Goal: Navigation & Orientation: Understand site structure

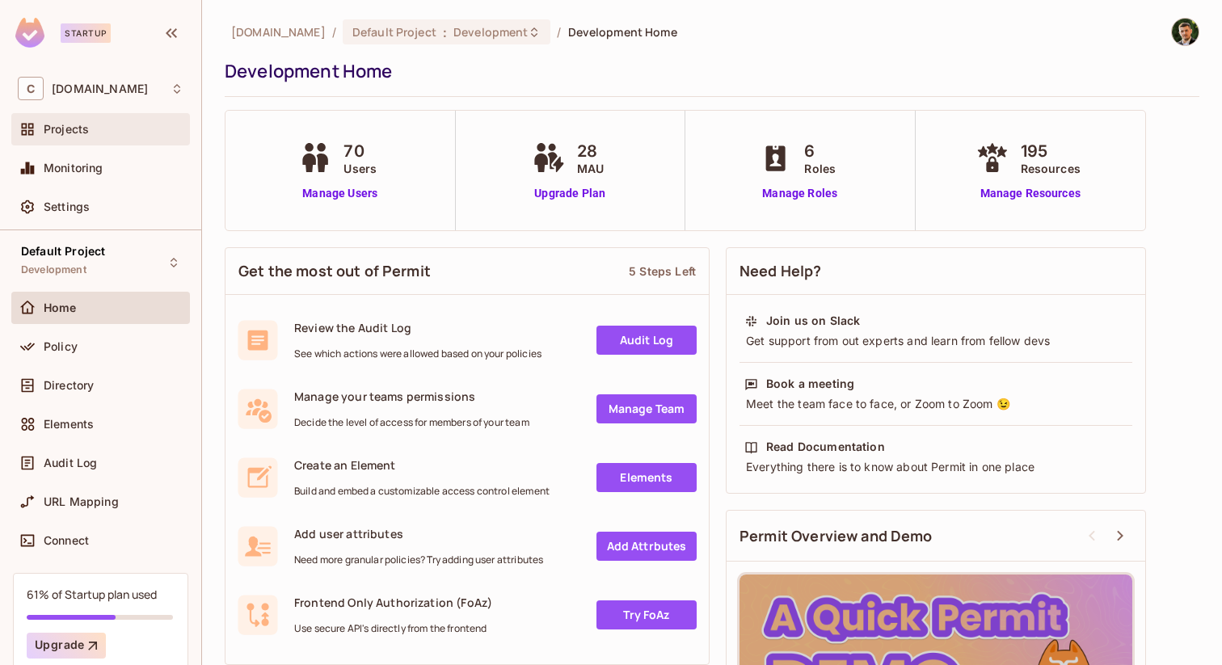
click at [123, 137] on div "Projects" at bounding box center [101, 129] width 166 height 19
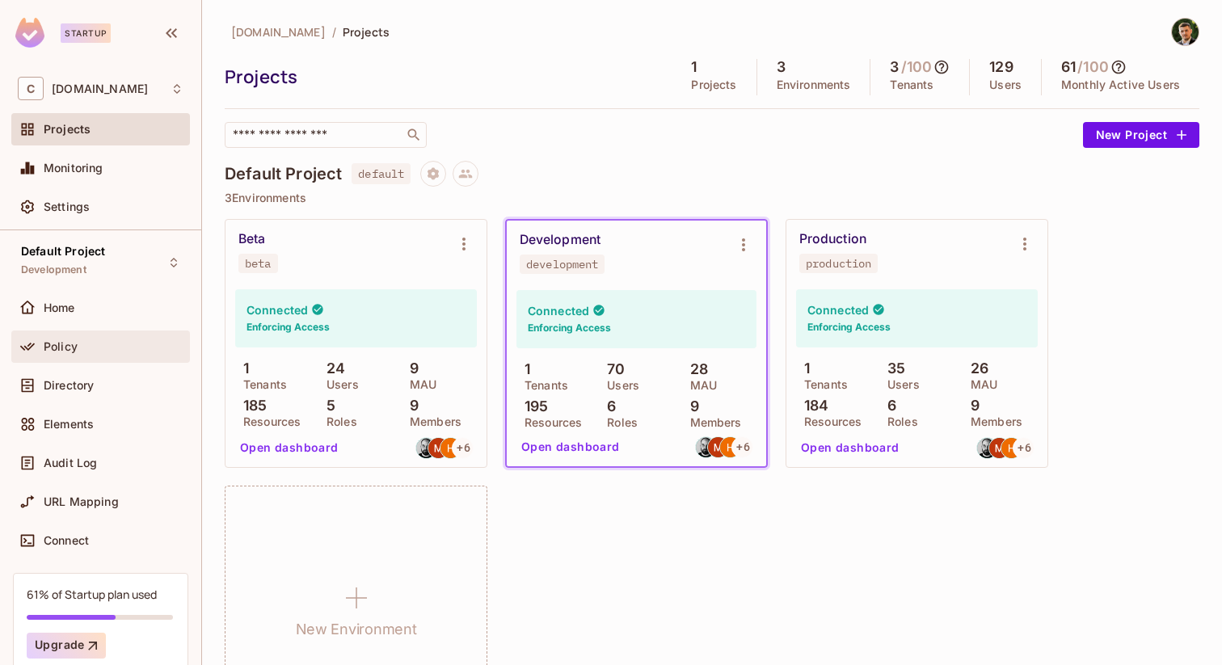
click at [97, 344] on div "Policy" at bounding box center [114, 346] width 140 height 13
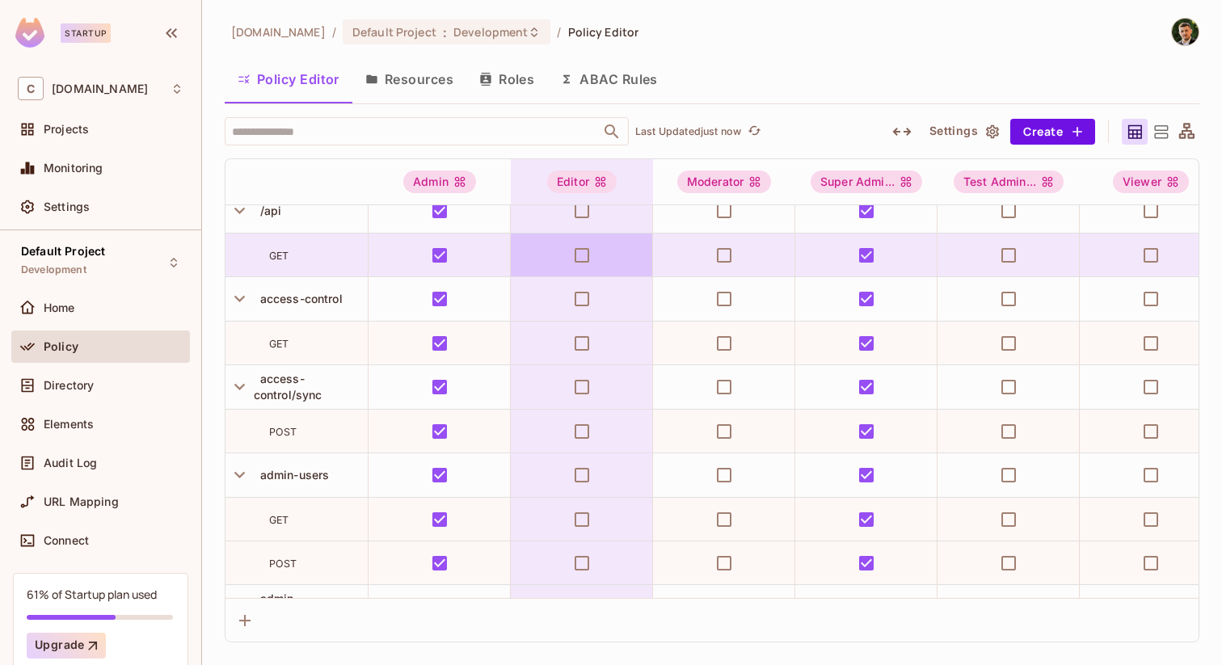
scroll to position [17, 0]
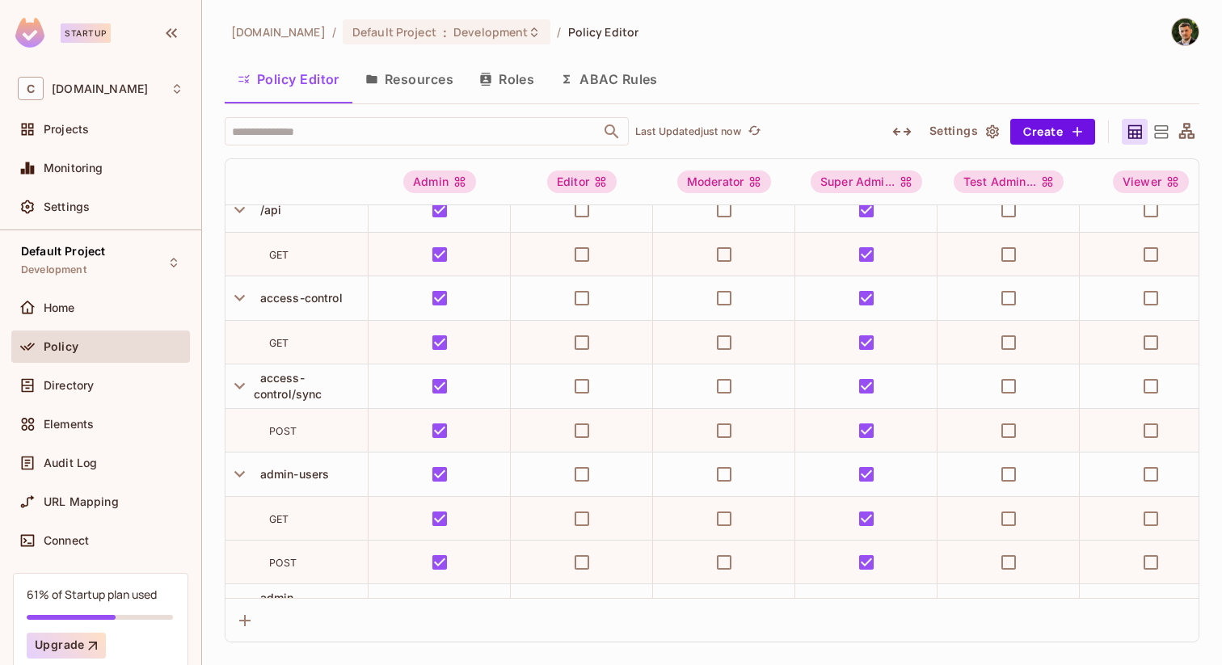
click at [610, 70] on button "ABAC Rules" at bounding box center [609, 79] width 124 height 40
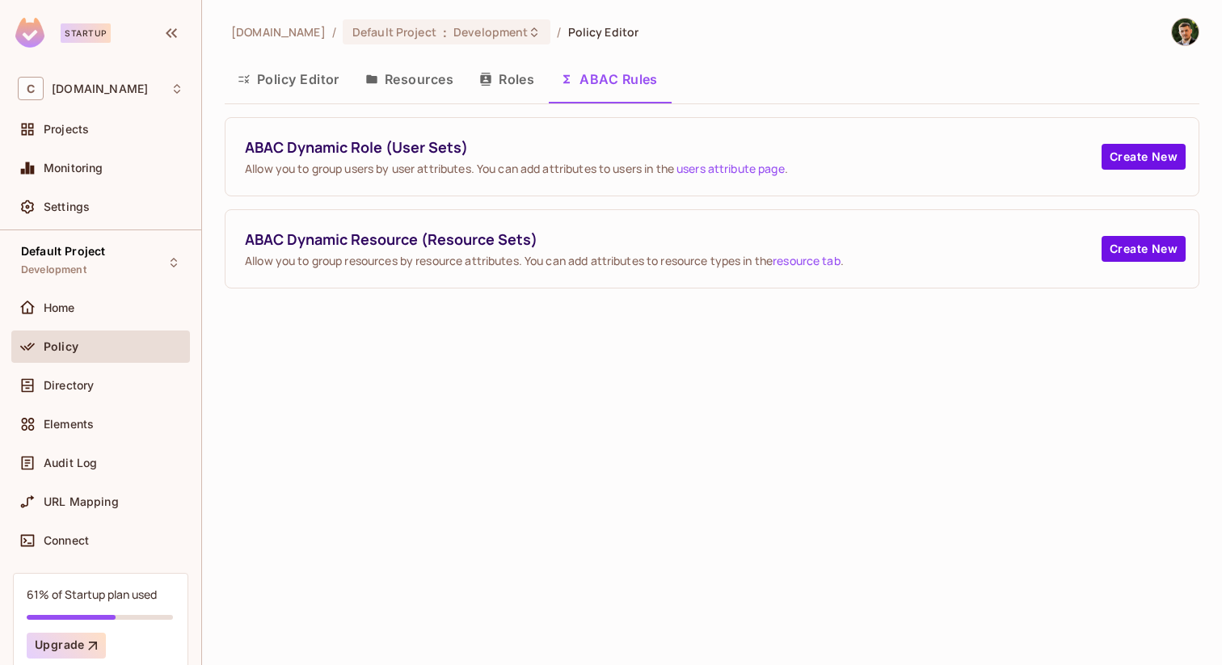
click at [512, 75] on button "Roles" at bounding box center [506, 79] width 81 height 40
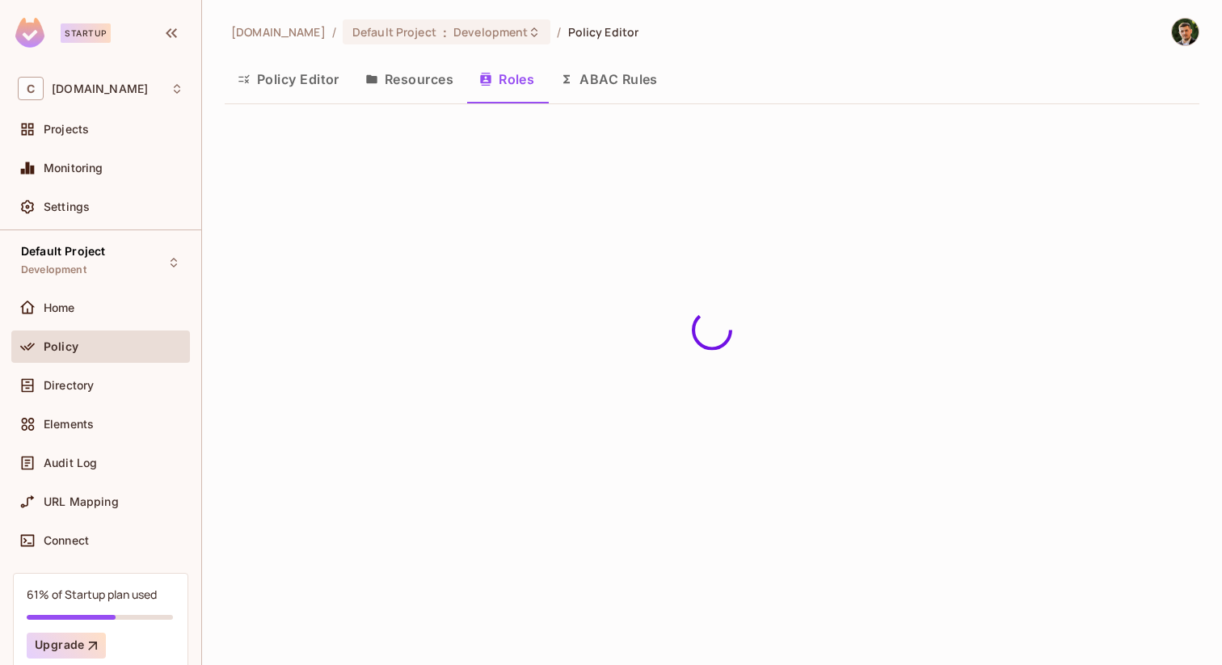
click at [407, 65] on button "Resources" at bounding box center [409, 79] width 114 height 40
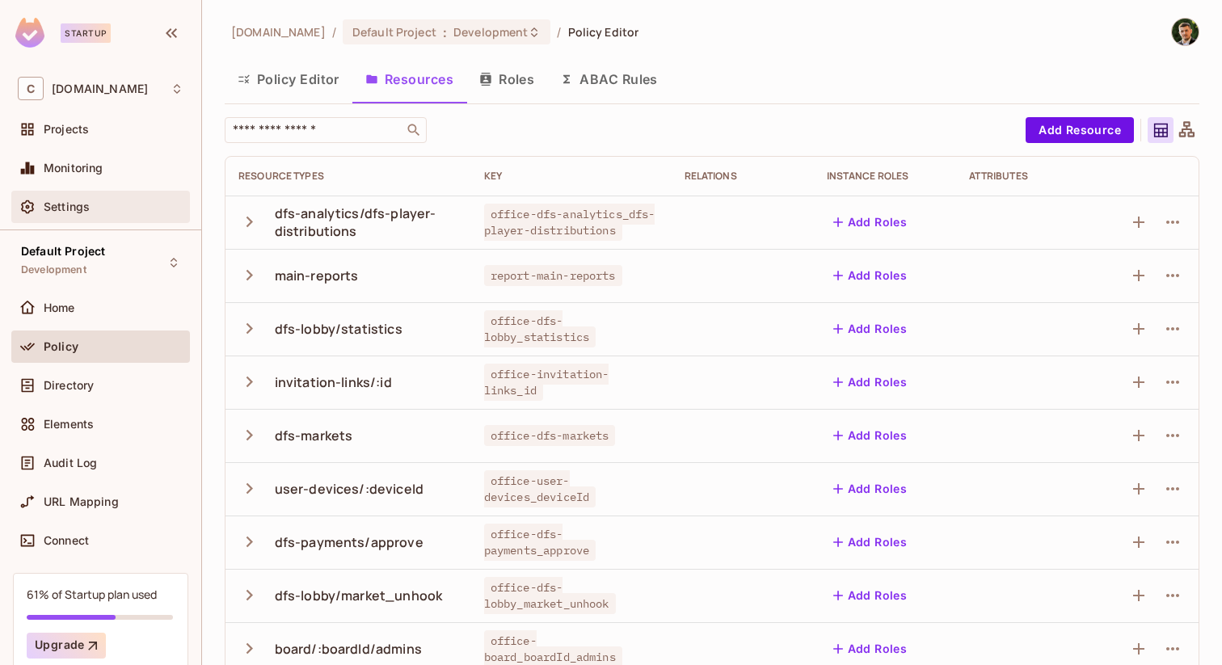
click at [135, 205] on div "Settings" at bounding box center [114, 206] width 140 height 13
